Goal: Check status: Check status

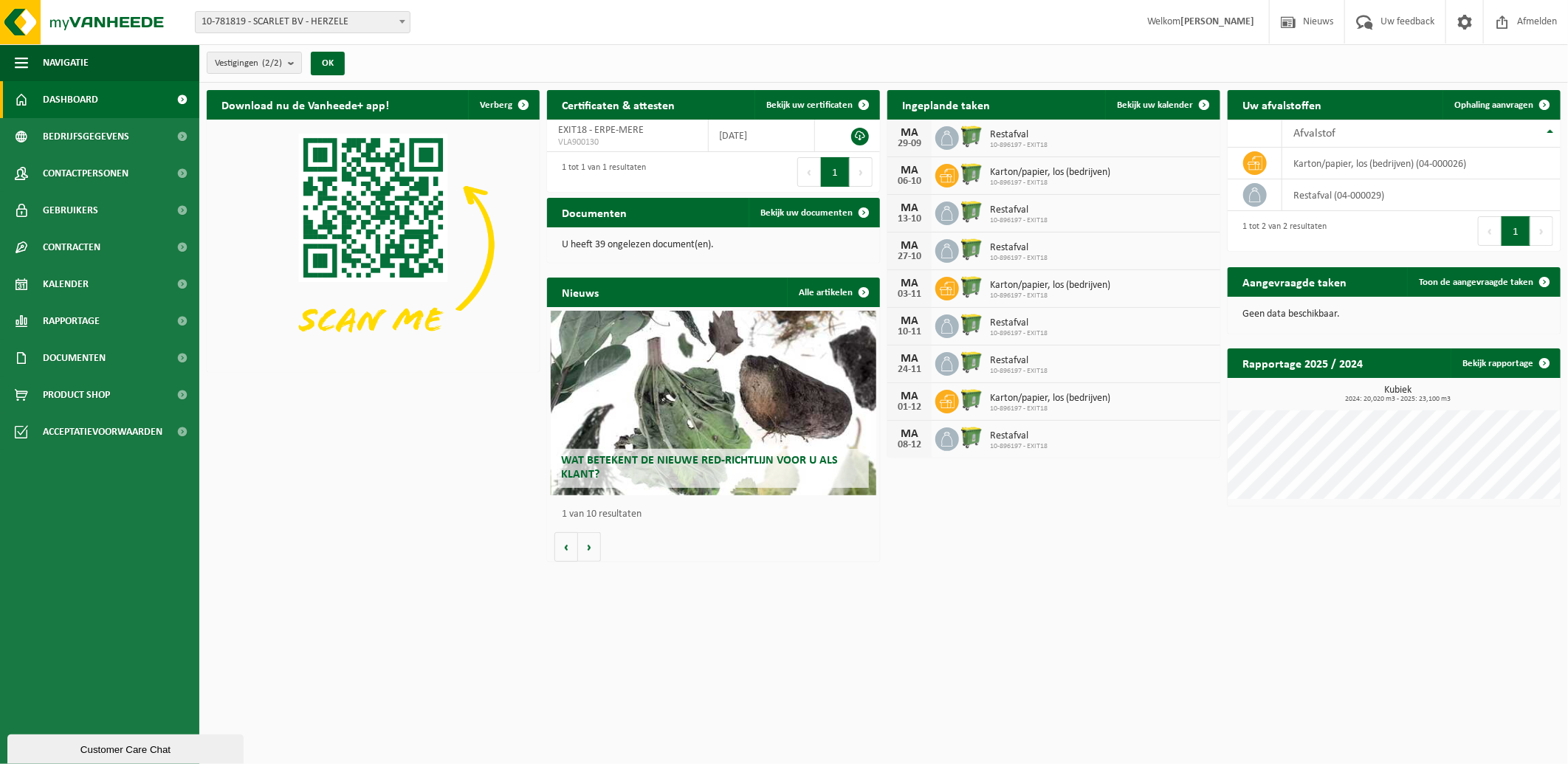
click at [402, 16] on span at bounding box center [402, 21] width 15 height 19
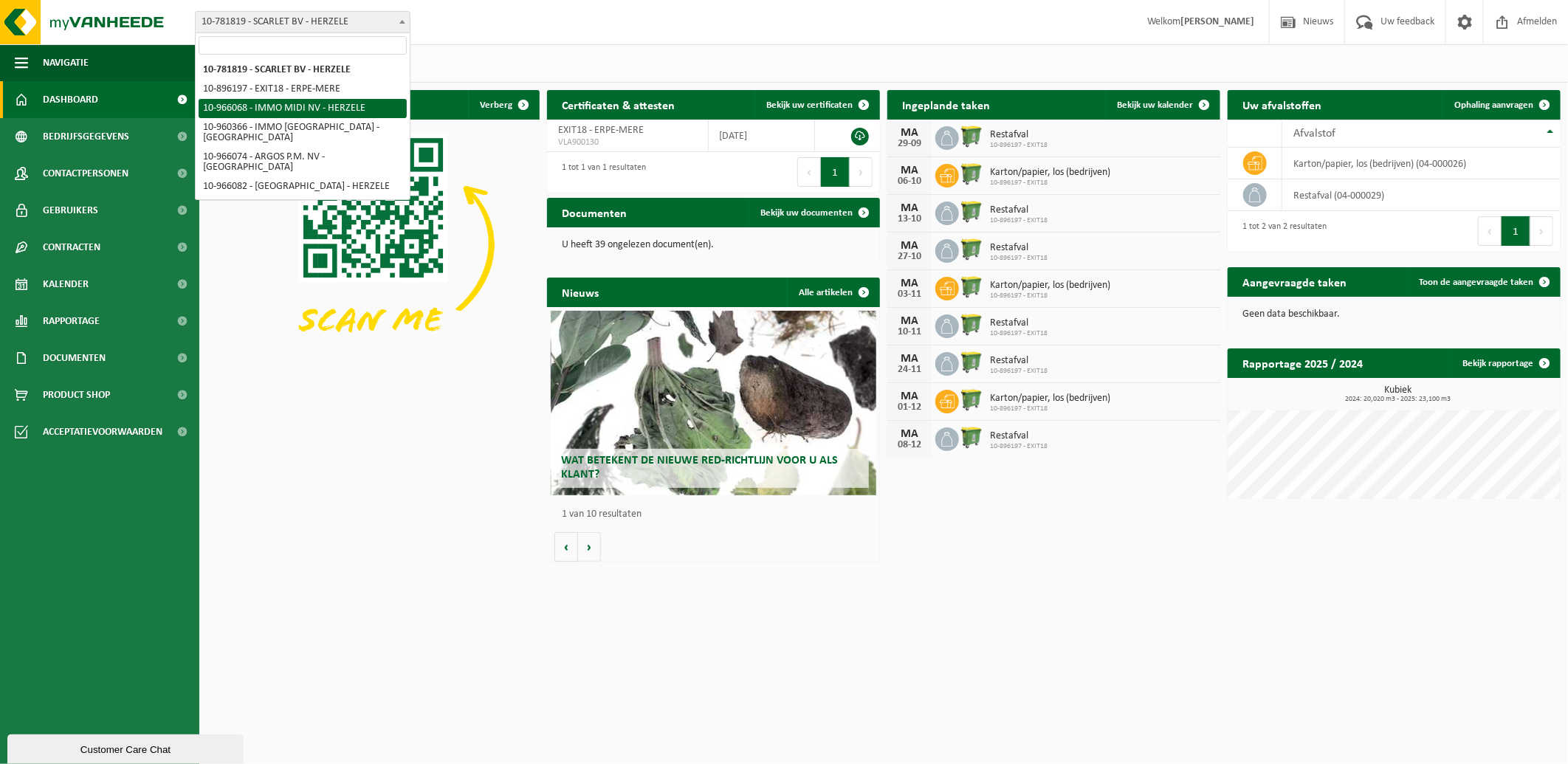
select select "152738"
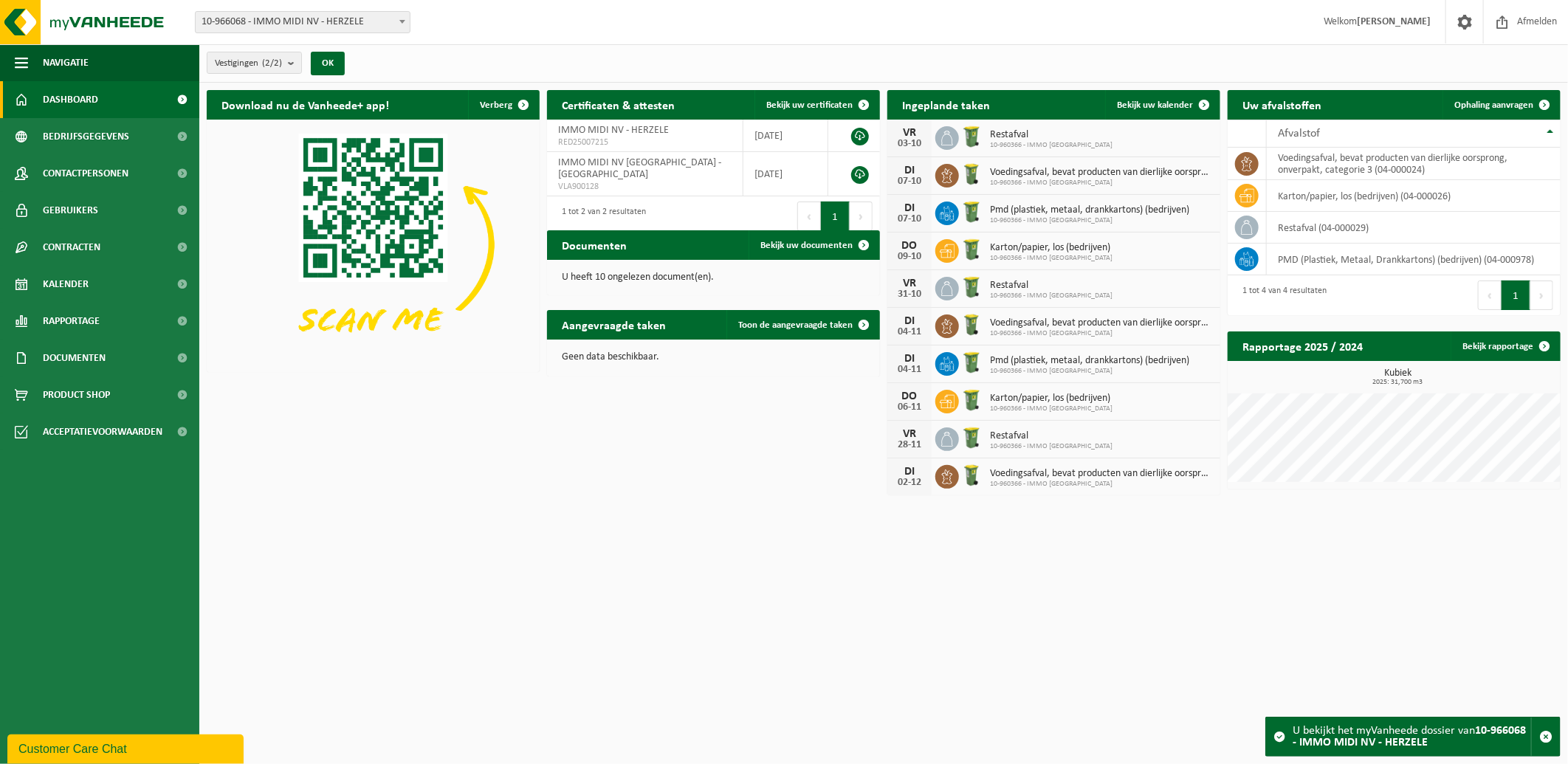
click at [400, 23] on b at bounding box center [402, 21] width 6 height 4
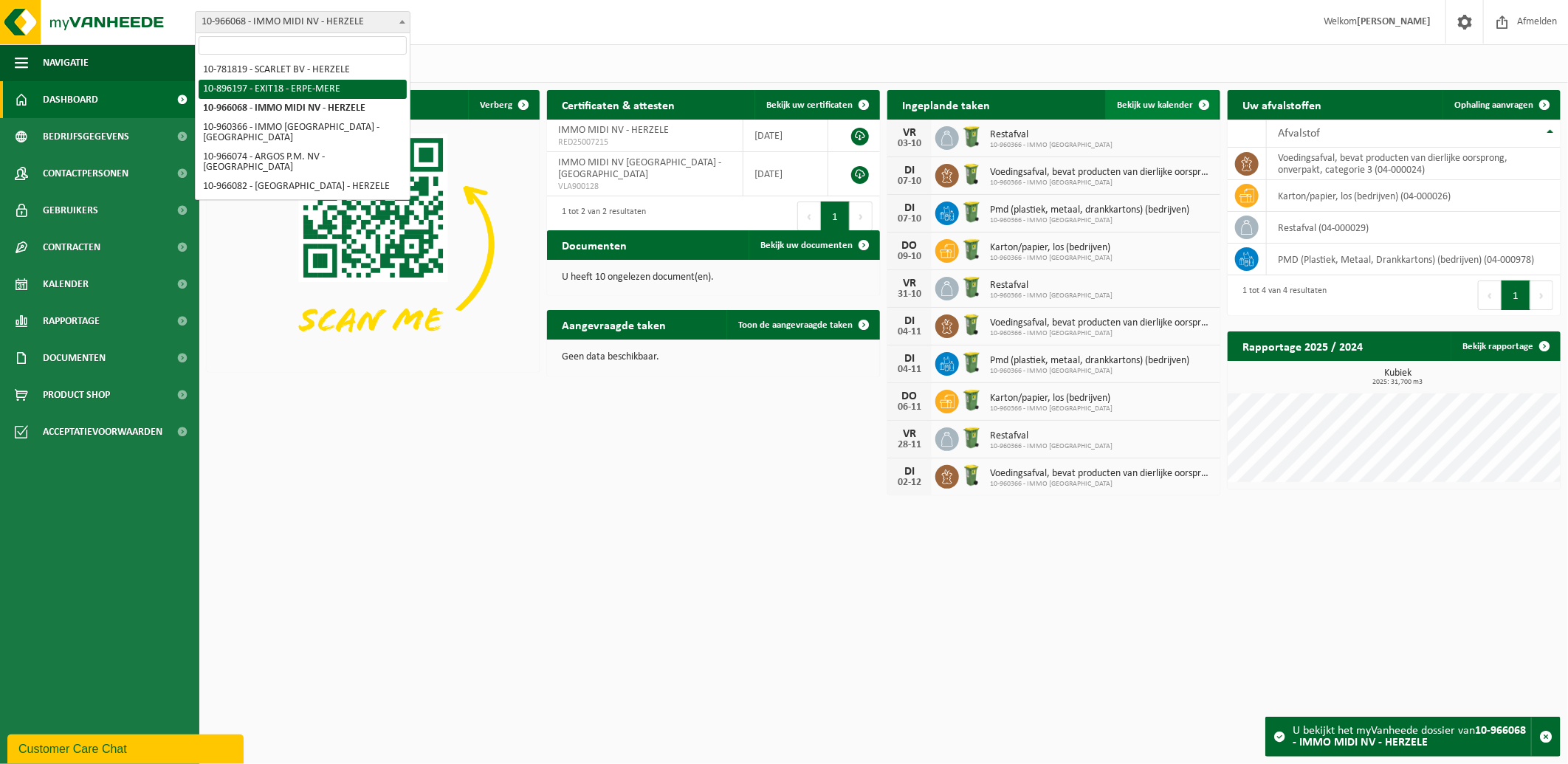
click at [1167, 94] on link "Bekijk uw kalender" at bounding box center [1162, 105] width 113 height 29
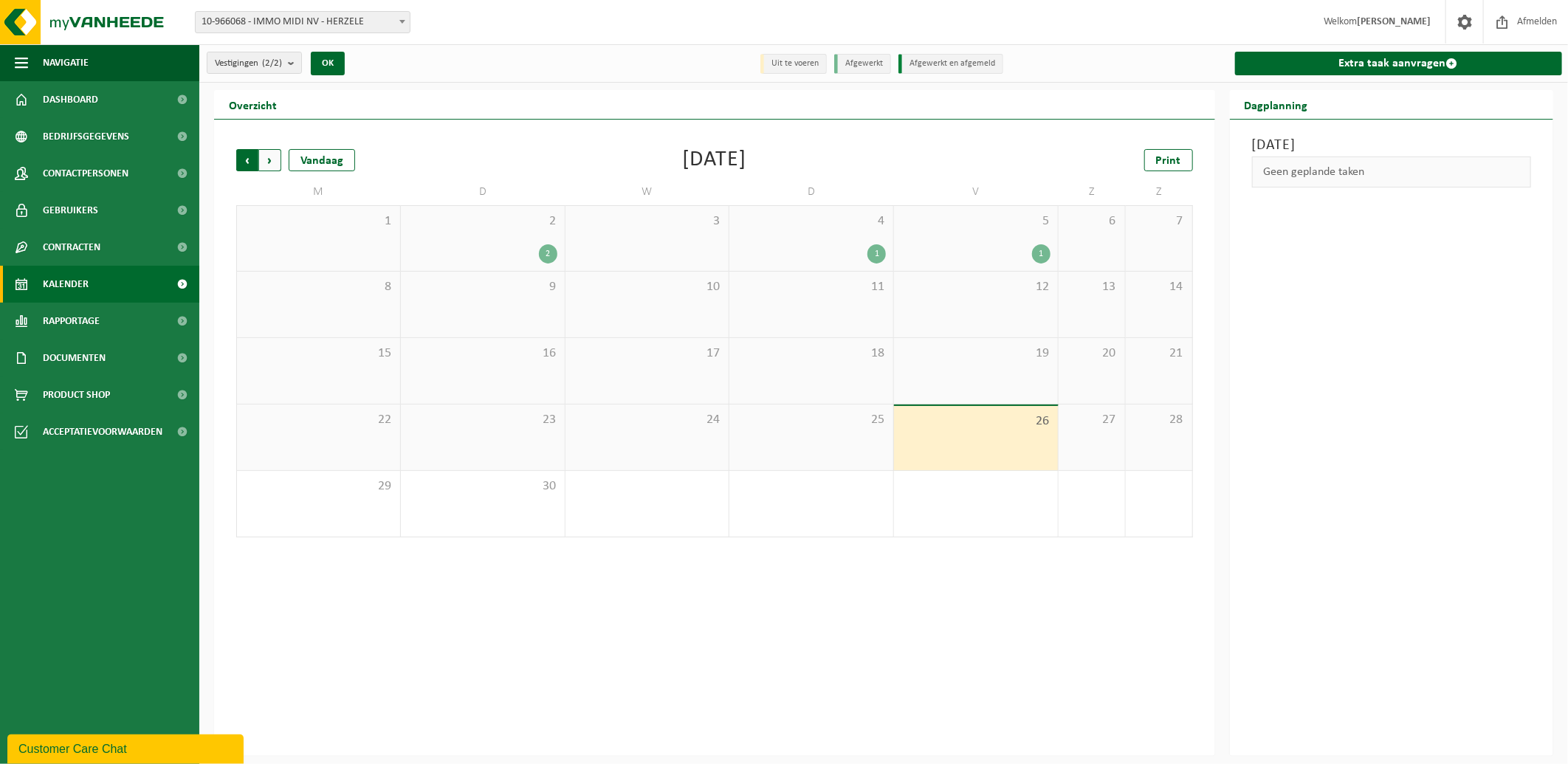
click at [267, 157] on span "Volgende" at bounding box center [269, 160] width 22 height 22
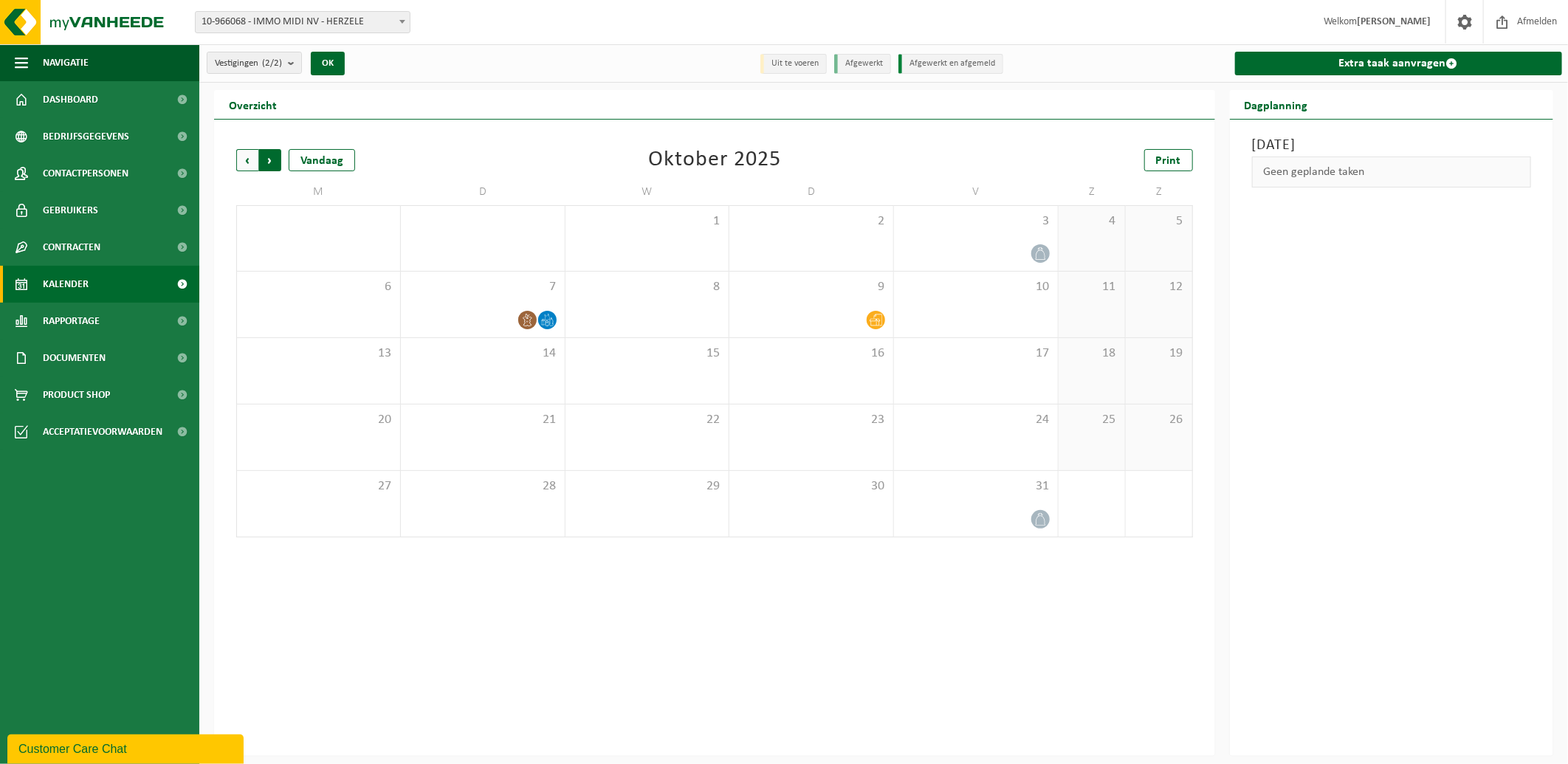
click at [246, 156] on span "Vorige" at bounding box center [246, 160] width 22 height 22
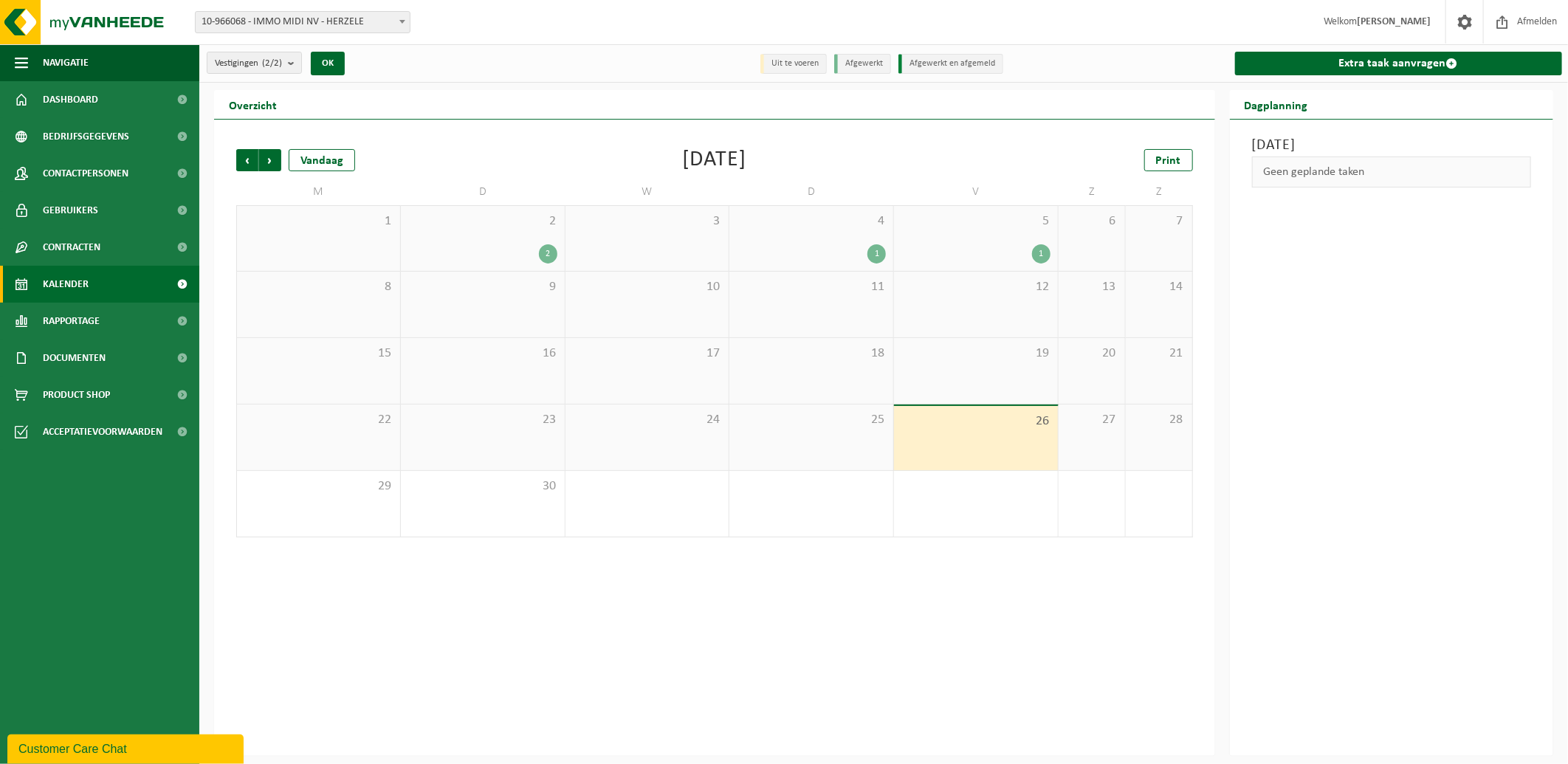
click at [1040, 251] on div "1" at bounding box center [1041, 254] width 19 height 19
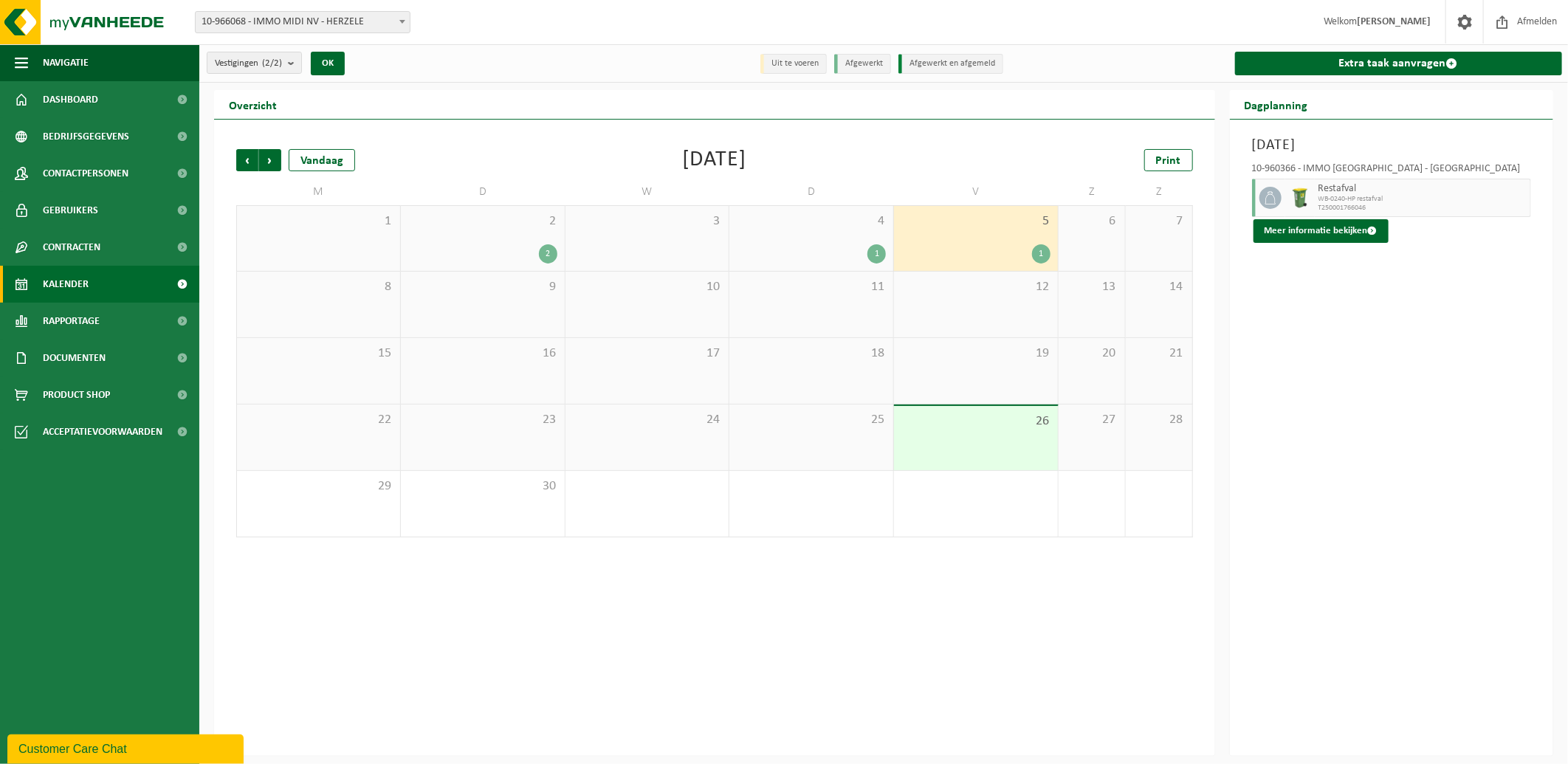
click at [1381, 195] on span "WB-0240-HP restafval" at bounding box center [1423, 199] width 209 height 9
click at [871, 253] on div "1" at bounding box center [876, 254] width 19 height 19
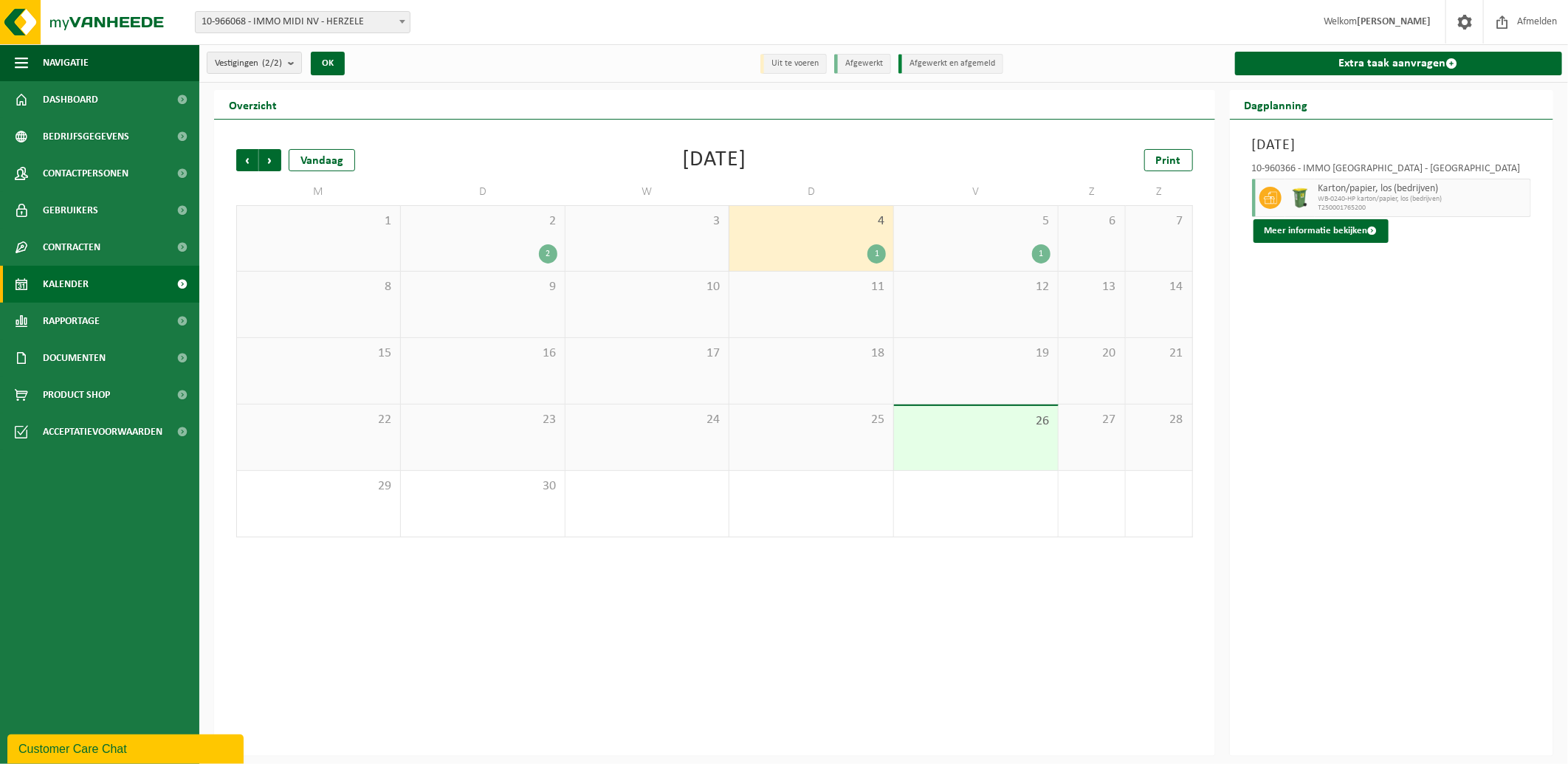
click at [806, 246] on div "1" at bounding box center [811, 254] width 149 height 19
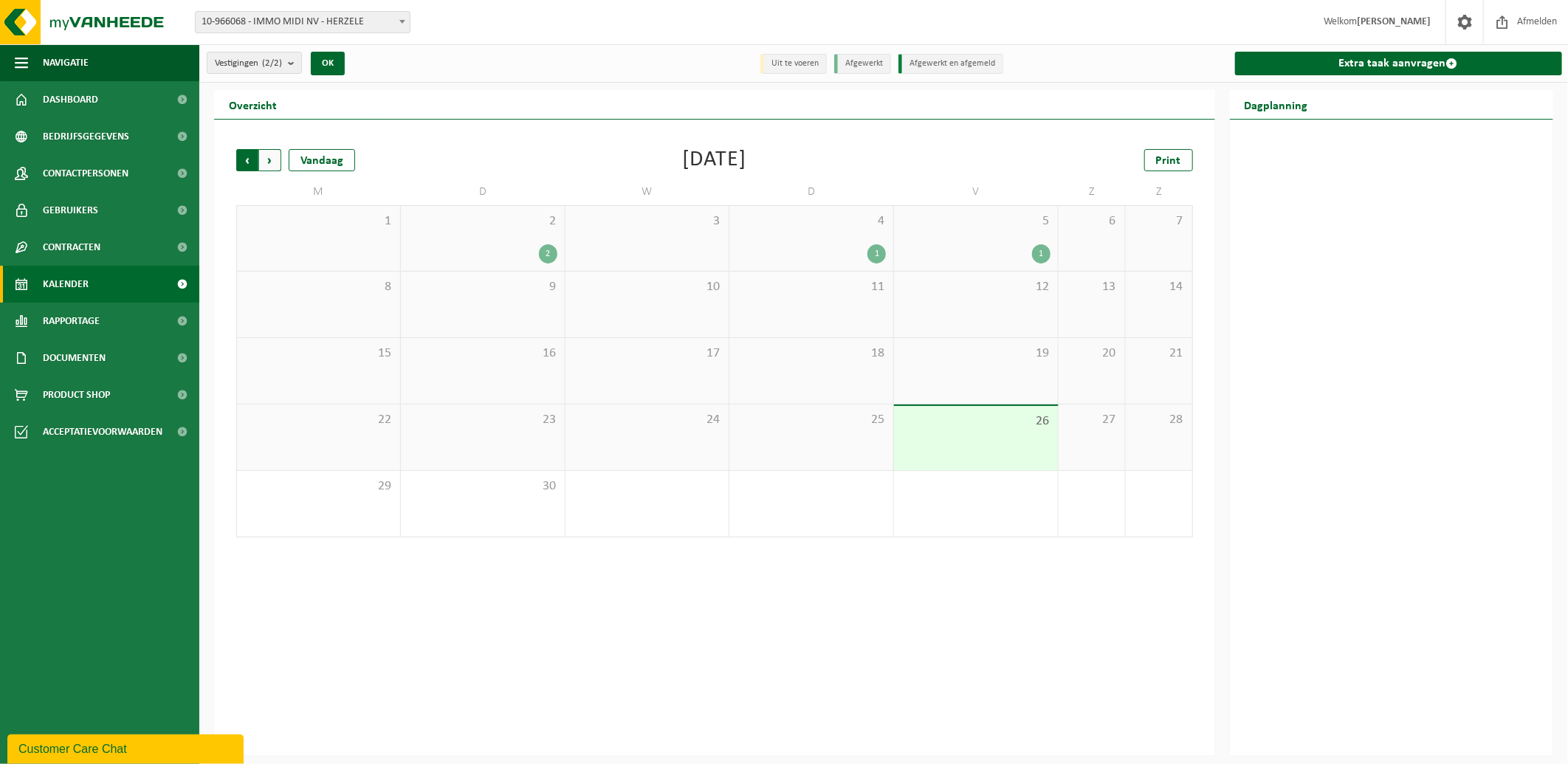
click at [269, 157] on span "Volgende" at bounding box center [269, 160] width 22 height 22
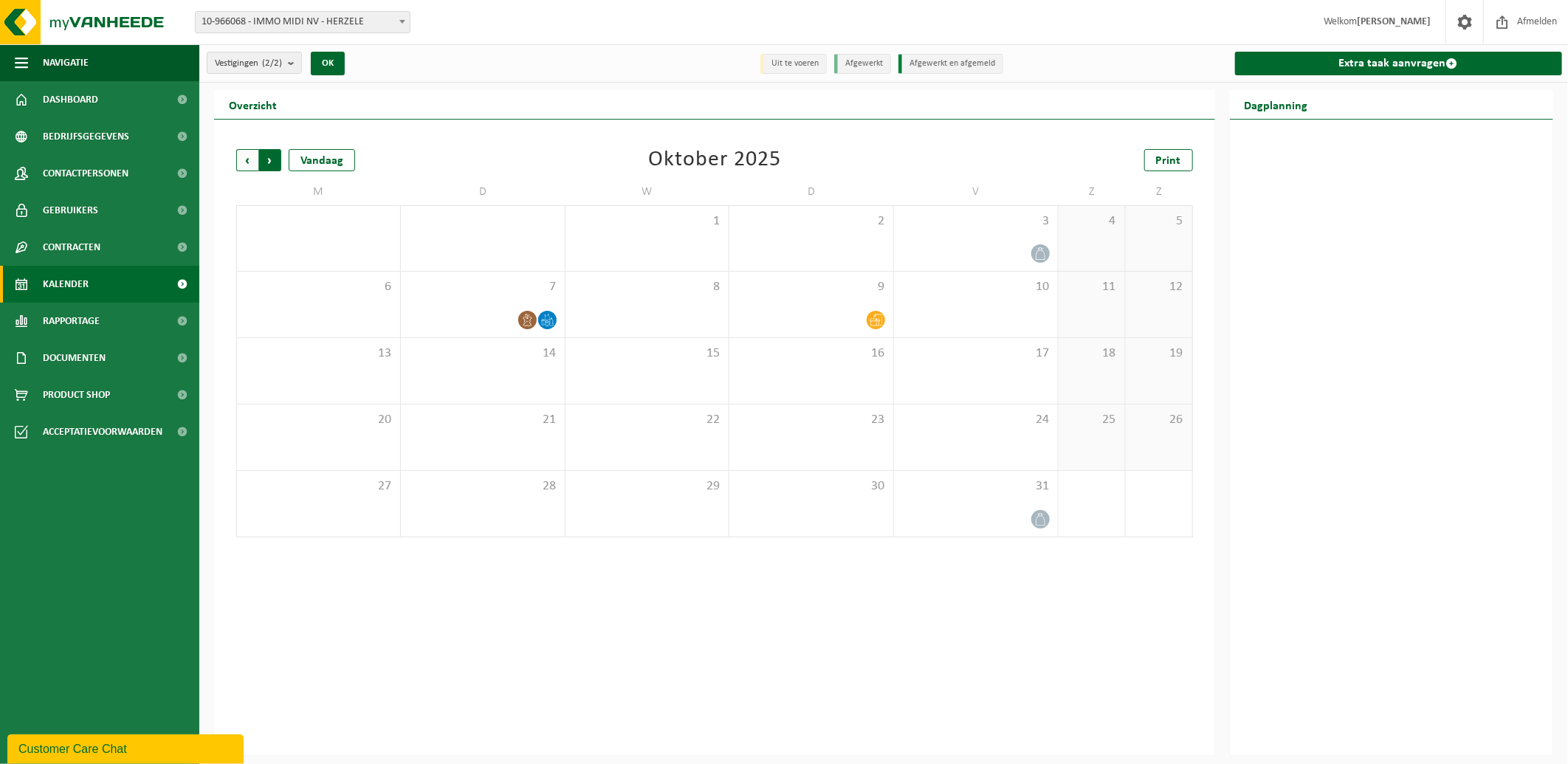
click at [249, 159] on span "Vorige" at bounding box center [246, 160] width 22 height 22
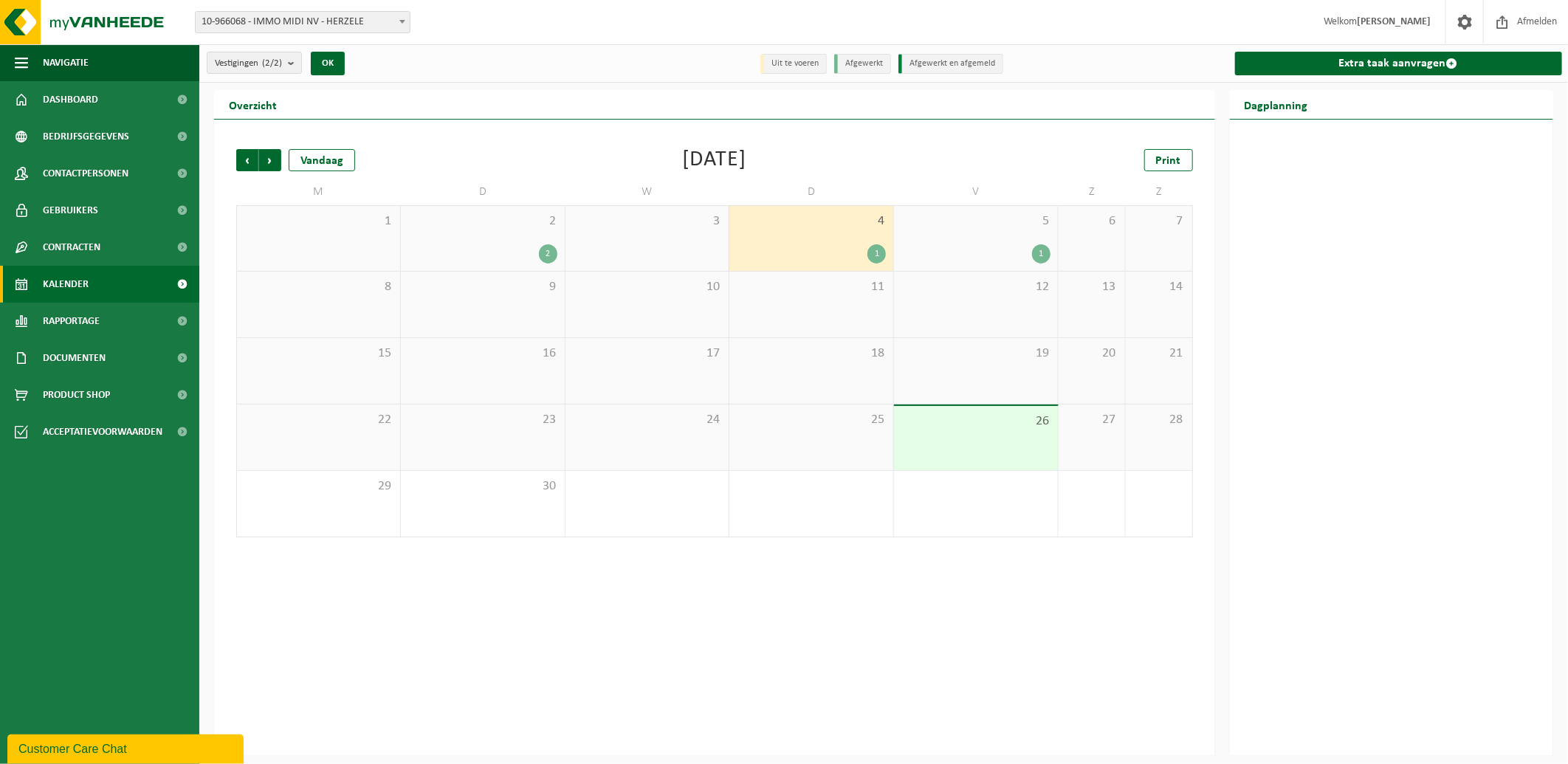
click at [543, 253] on div "2" at bounding box center [548, 254] width 19 height 19
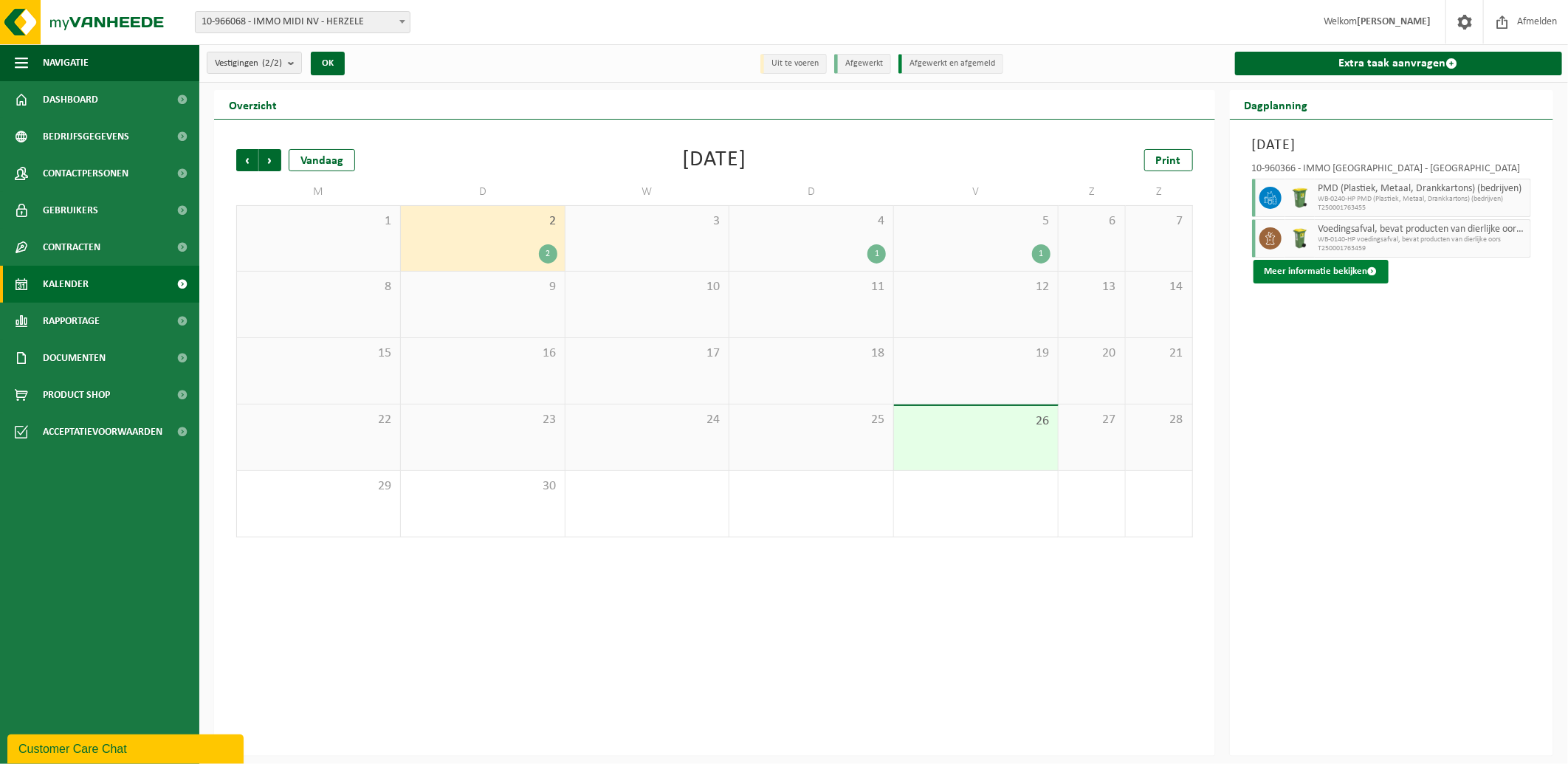
click at [1313, 268] on button "Meer informatie bekijken" at bounding box center [1321, 271] width 135 height 24
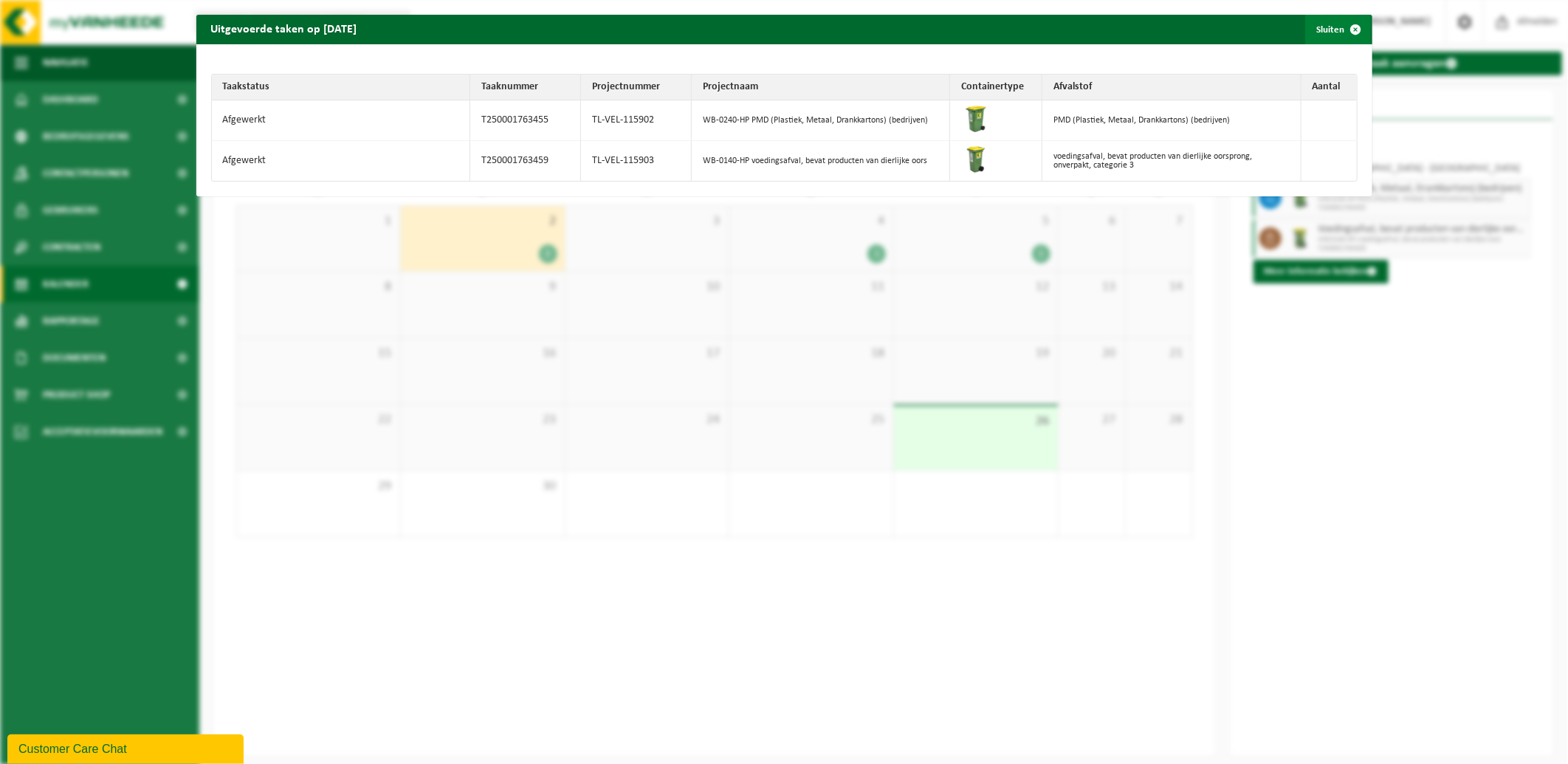
click at [1345, 26] on span "button" at bounding box center [1355, 29] width 29 height 29
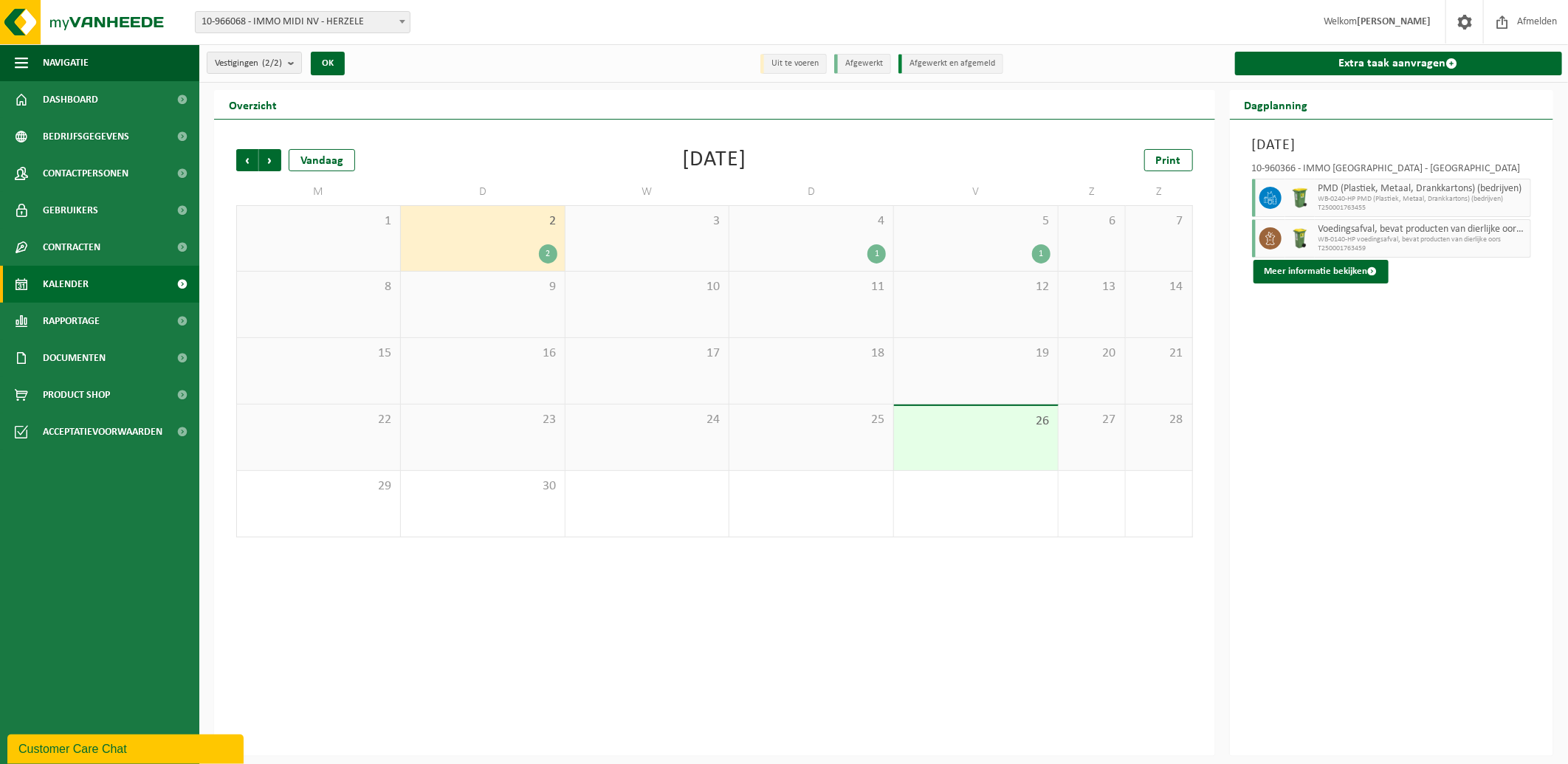
click at [871, 253] on div "1" at bounding box center [876, 254] width 19 height 19
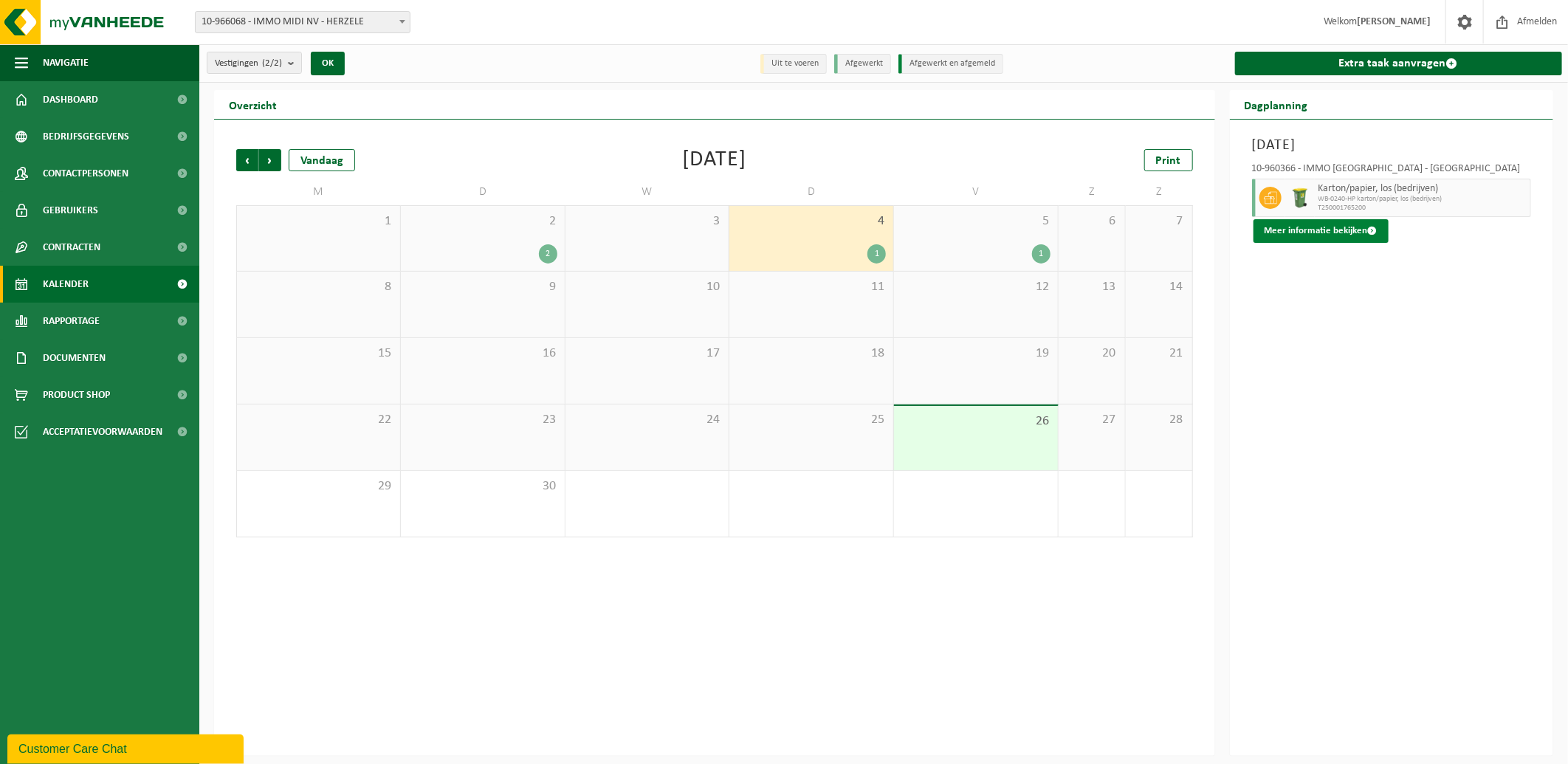
click at [1299, 229] on button "Meer informatie bekijken" at bounding box center [1321, 230] width 135 height 24
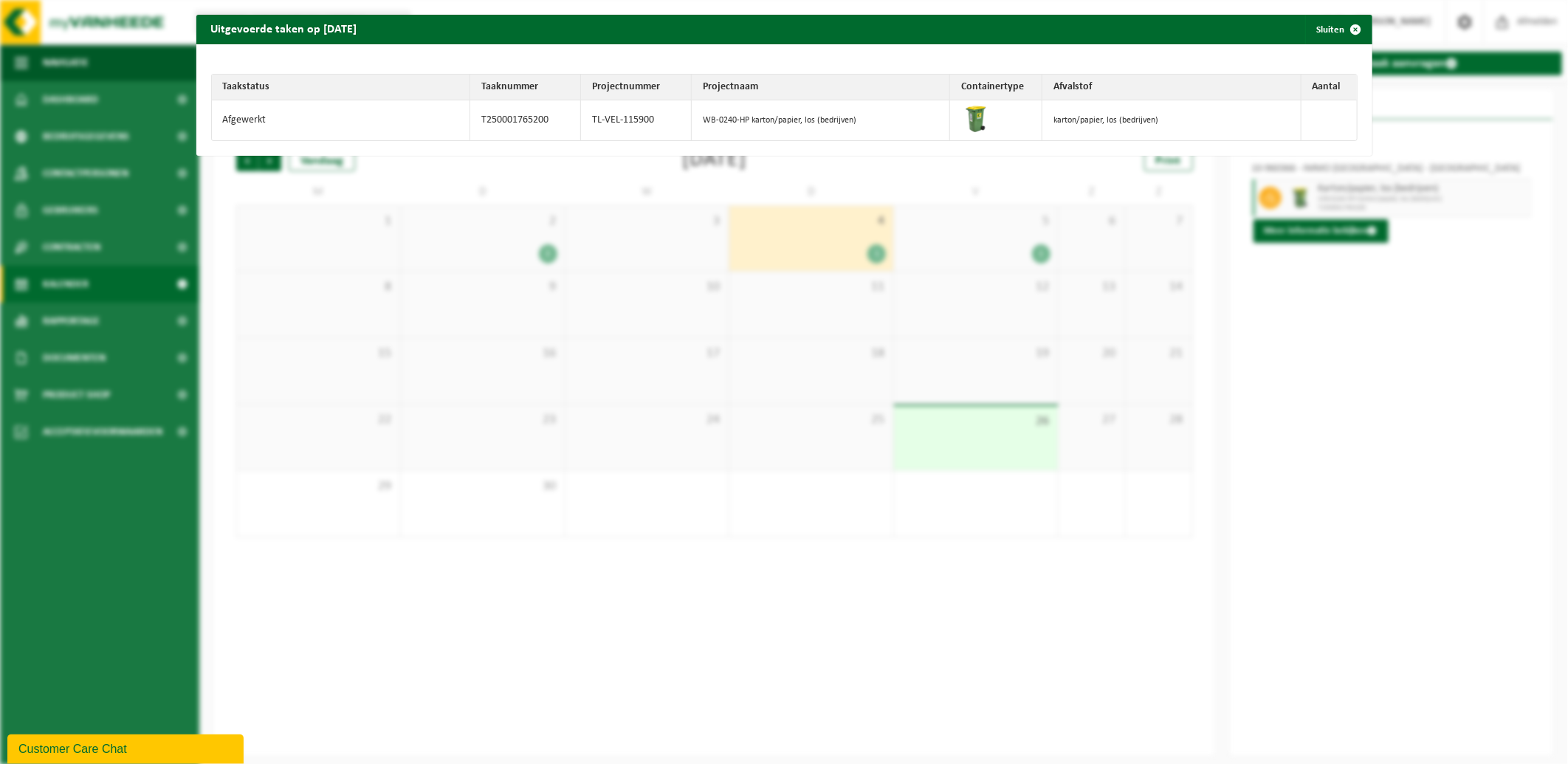
click at [881, 121] on td "WB-0240-HP karton/papier, los (bedrijven)" at bounding box center [820, 120] width 258 height 40
click at [1341, 25] on span "button" at bounding box center [1355, 29] width 29 height 29
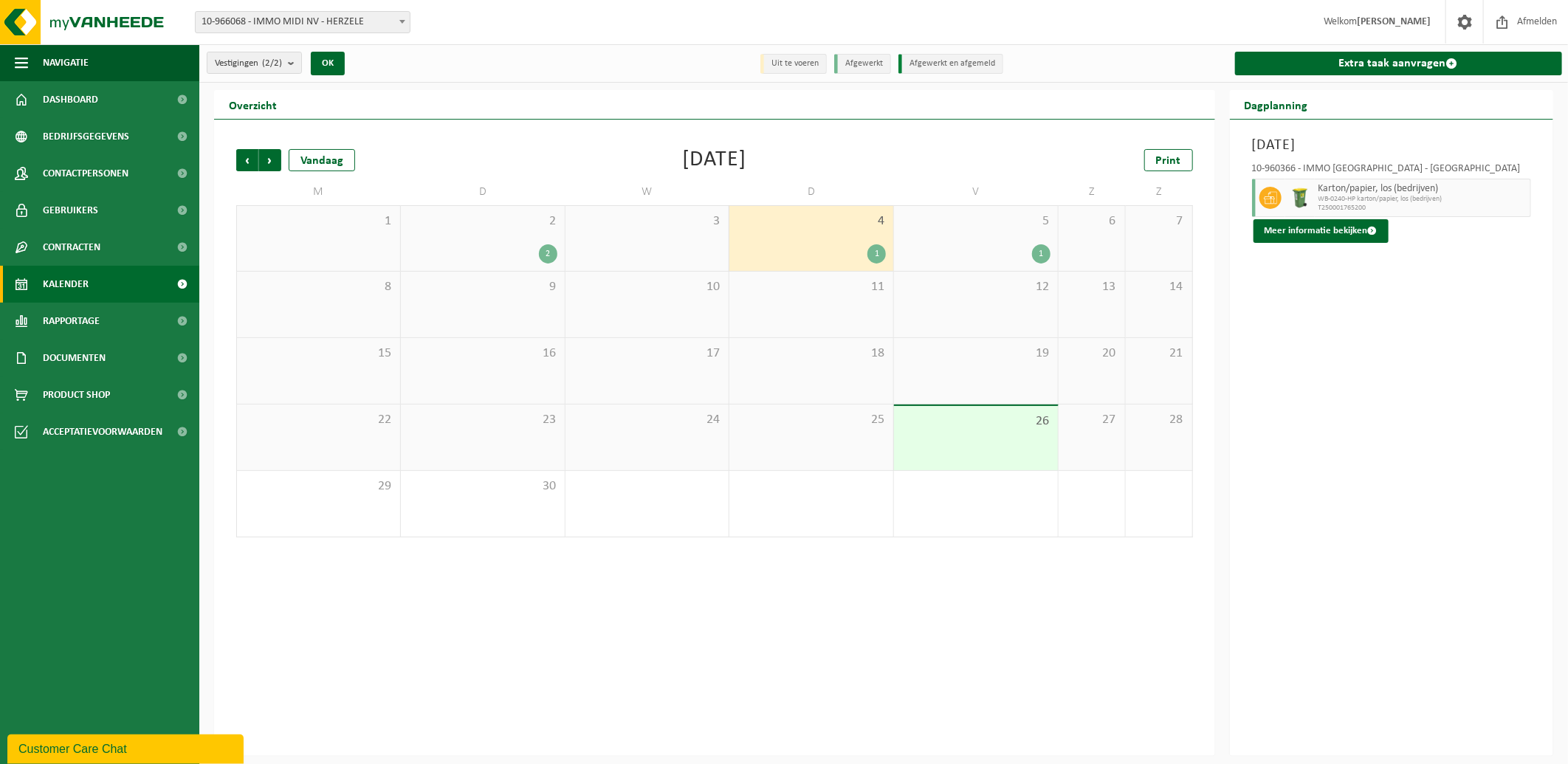
click at [1041, 248] on div "1" at bounding box center [1041, 254] width 19 height 19
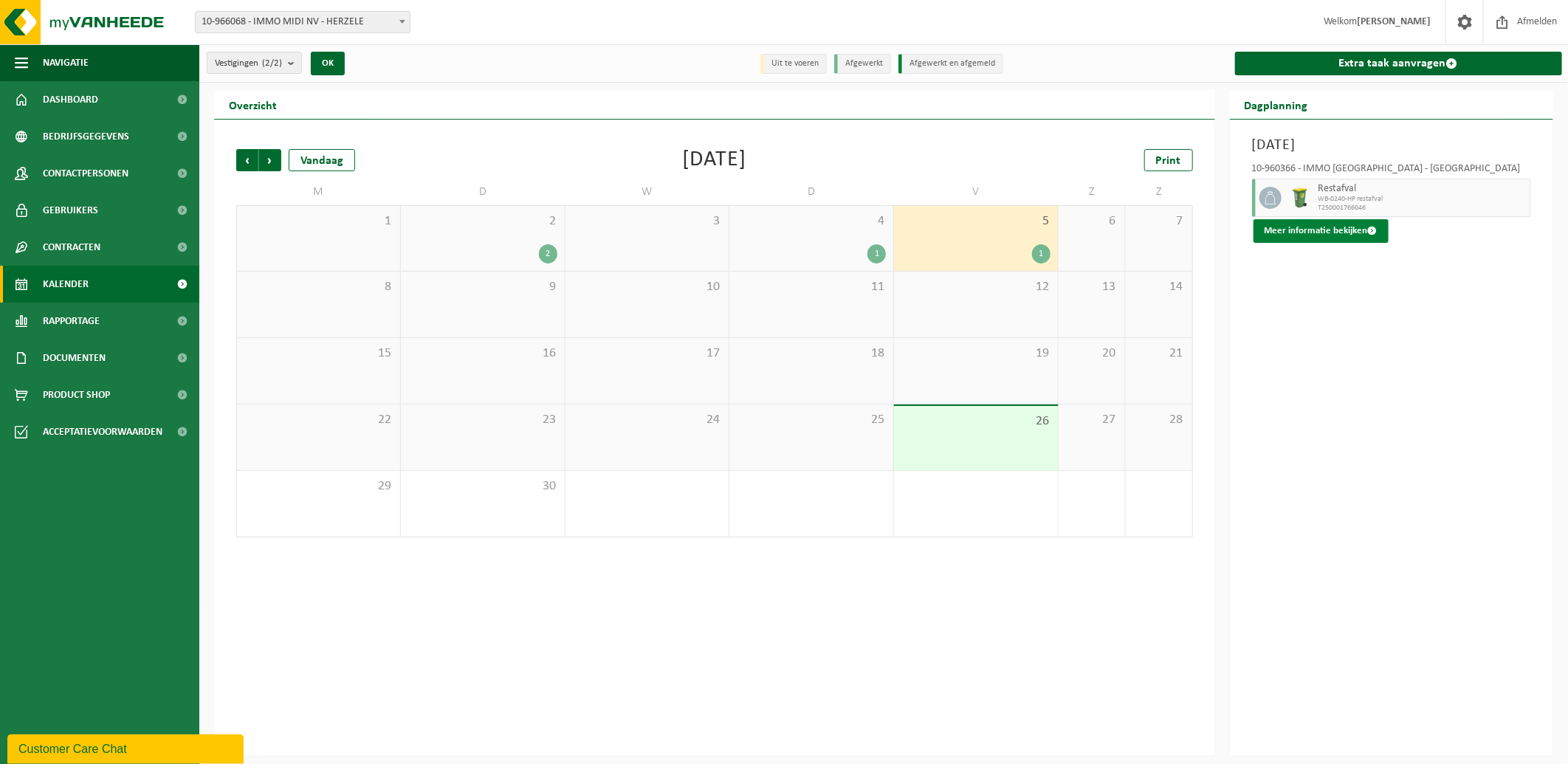
click at [1315, 230] on button "Meer informatie bekijken" at bounding box center [1321, 230] width 135 height 24
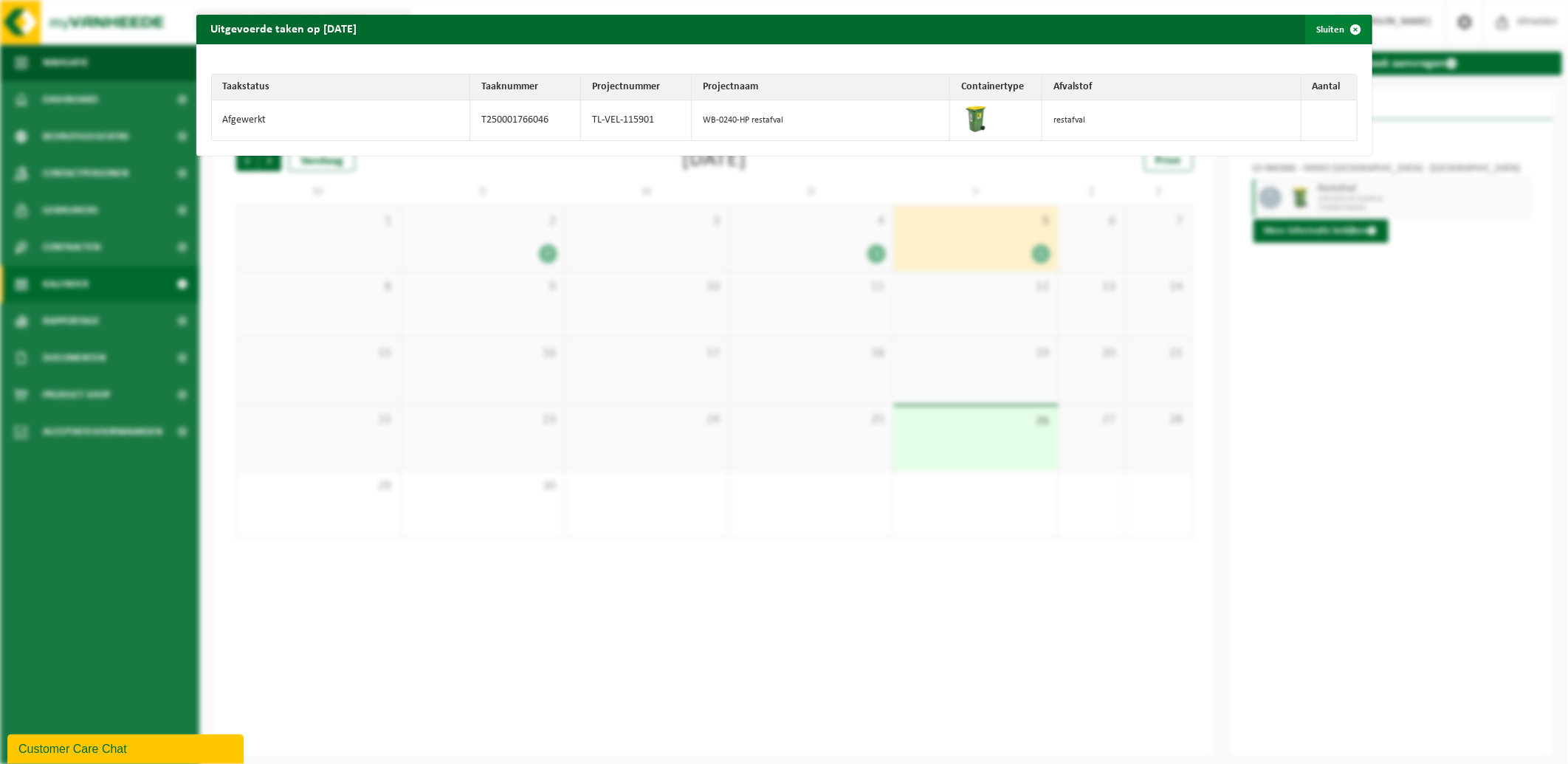
click at [1342, 20] on span "button" at bounding box center [1355, 29] width 29 height 29
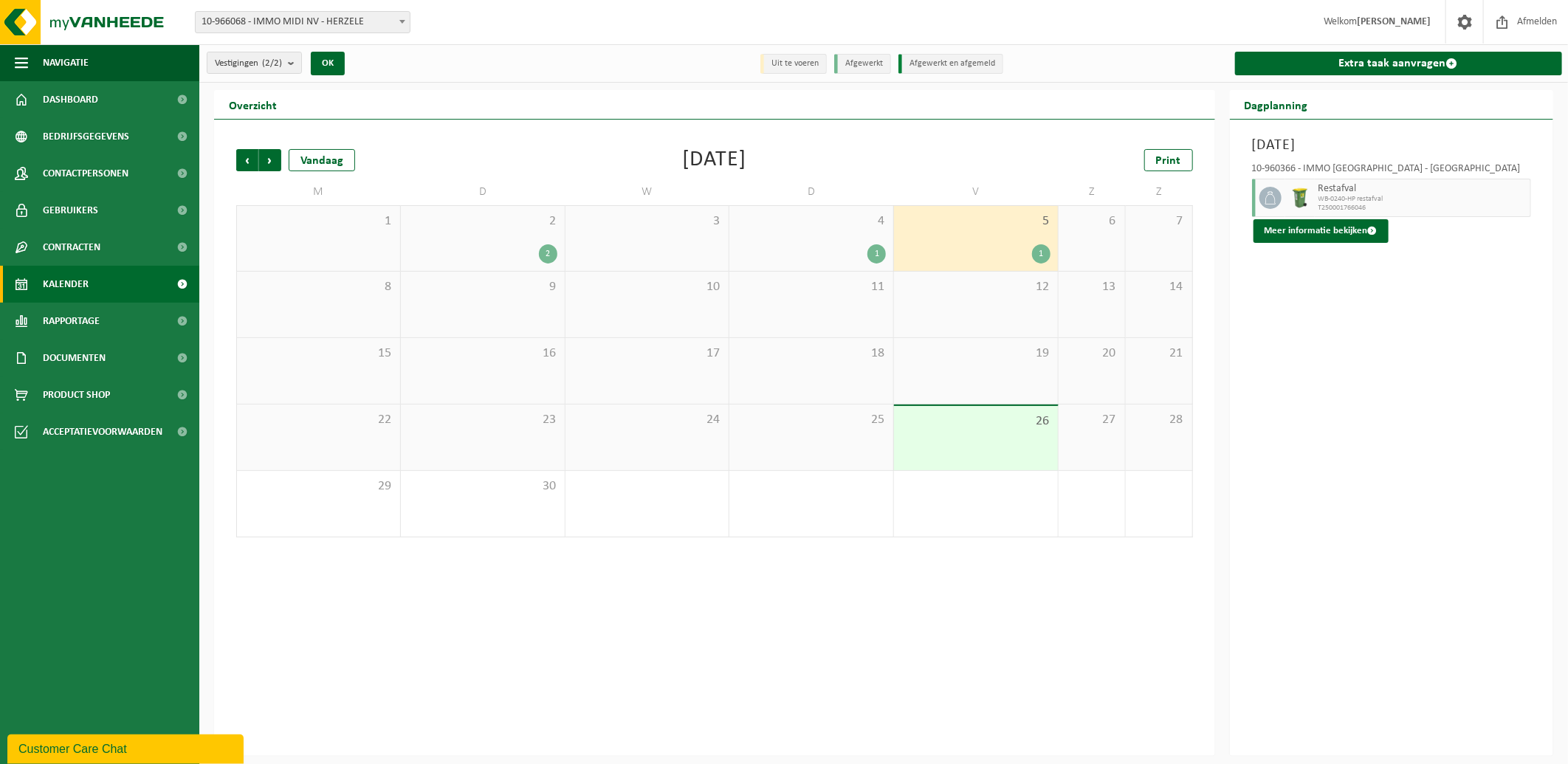
click at [1388, 589] on div "Vrijdag 5 september 2025 10-960366 - IMMO MIDI NV LEUVEN - LEUVEN Restafval WB-…" at bounding box center [1392, 438] width 324 height 636
click at [267, 156] on span "Volgende" at bounding box center [269, 160] width 22 height 22
